Goal: Task Accomplishment & Management: Manage account settings

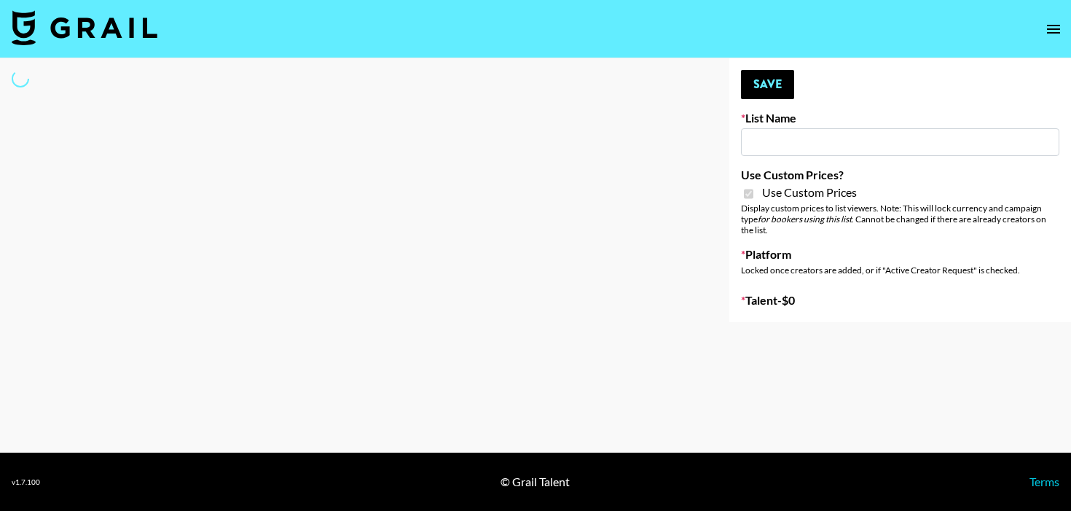
type input "[PERSON_NAME] ([DATE])"
checkbox input "true"
select select "Brand"
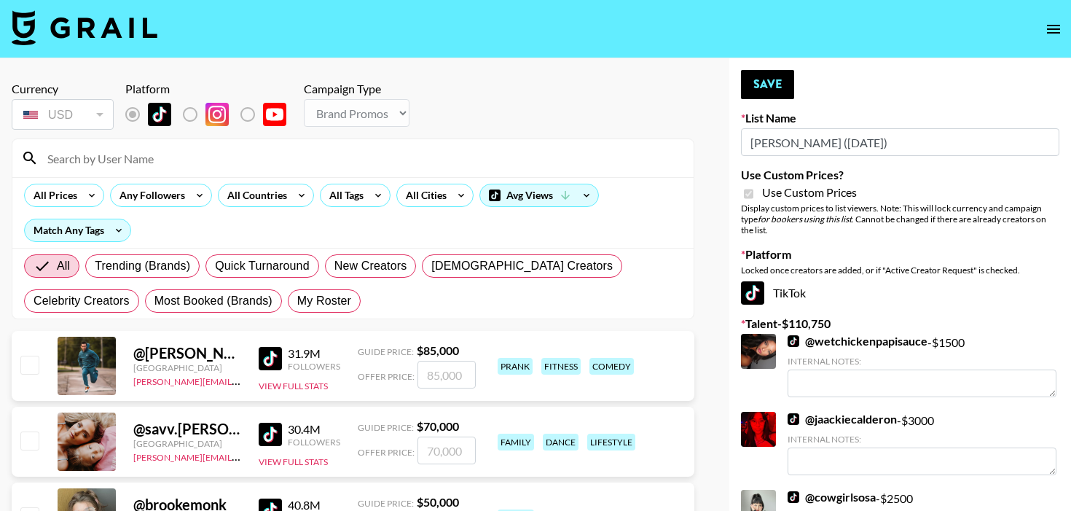
click at [141, 161] on input at bounding box center [362, 157] width 646 height 23
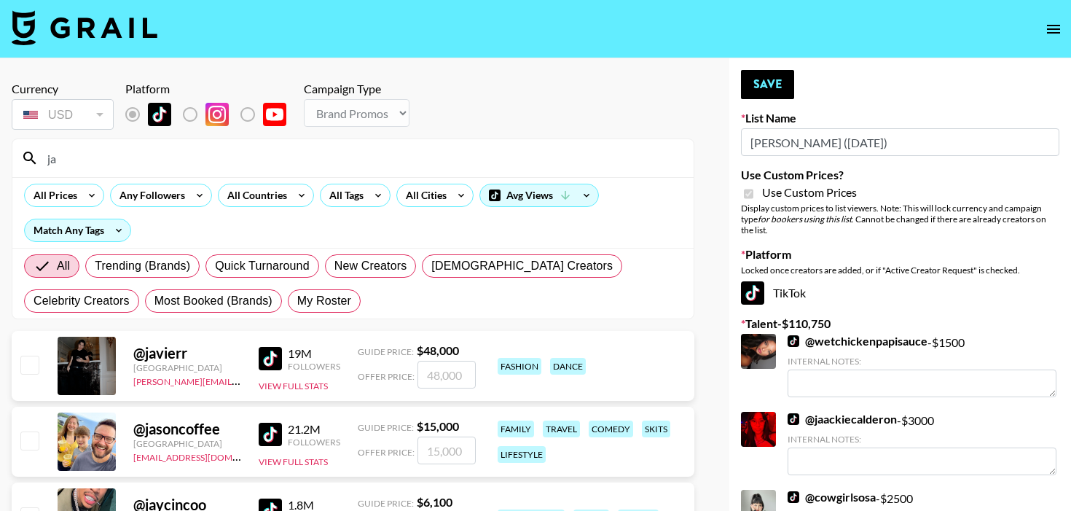
type input "[PERSON_NAME]"
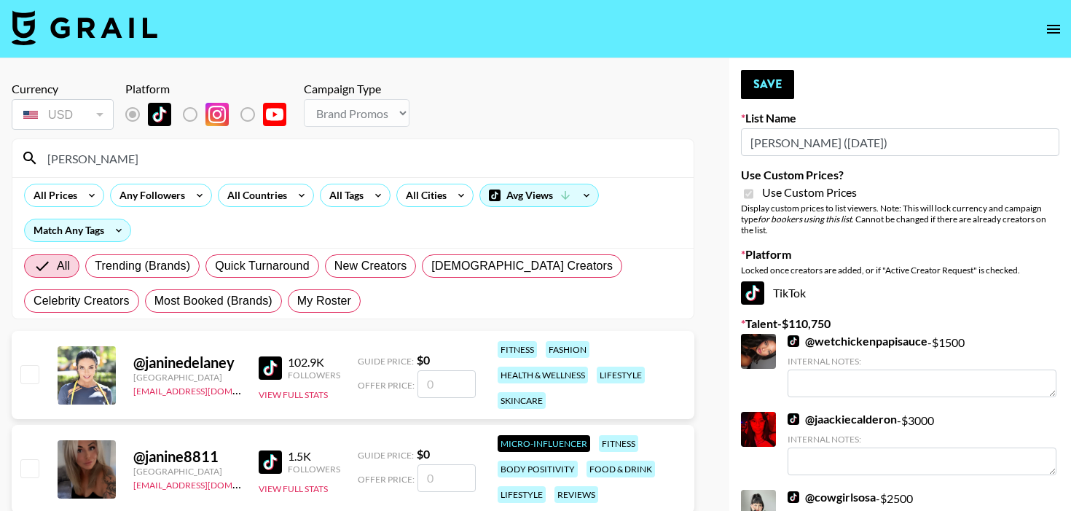
click at [31, 375] on input "checkbox" at bounding box center [28, 373] width 17 height 17
click at [427, 390] on input "number" at bounding box center [446, 384] width 58 height 28
checkbox input "true"
type input "2500"
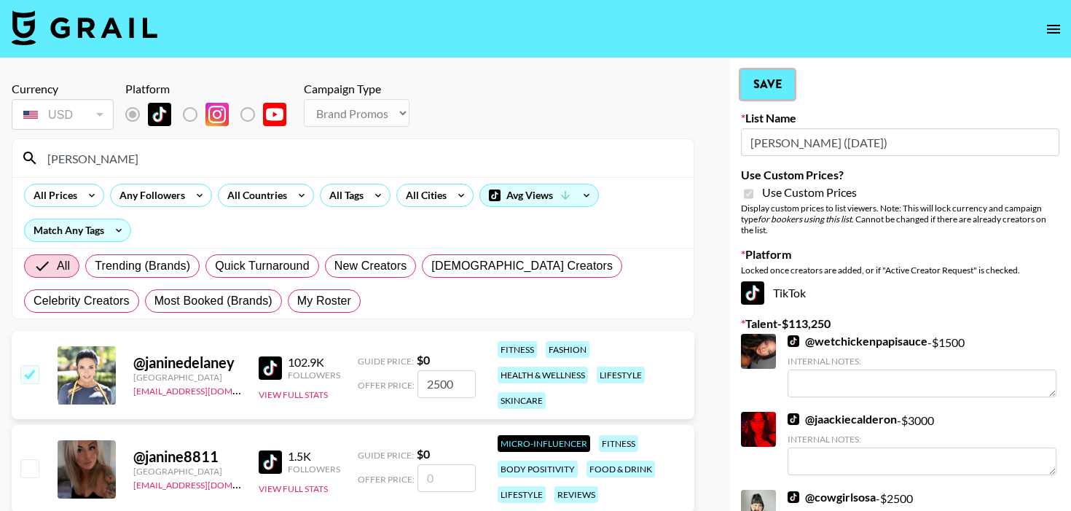
click at [775, 89] on button "Save" at bounding box center [767, 84] width 53 height 29
